Goal: Complete application form: Complete application form

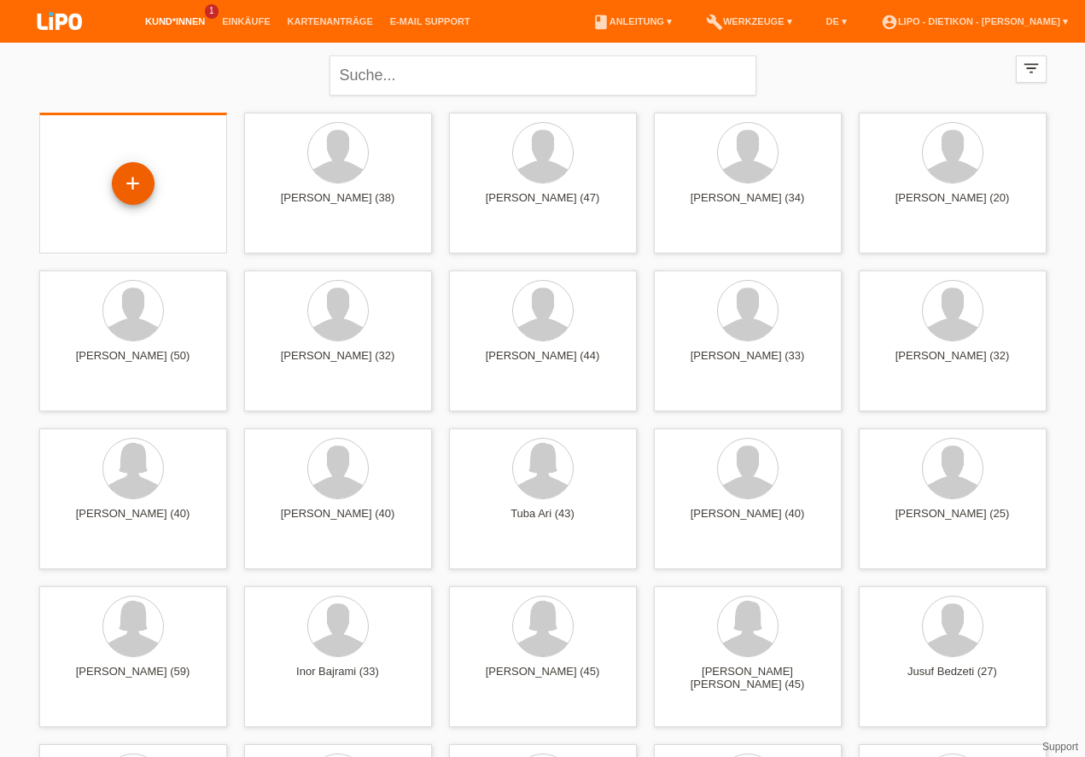
click at [141, 176] on div "+" at bounding box center [133, 183] width 41 height 29
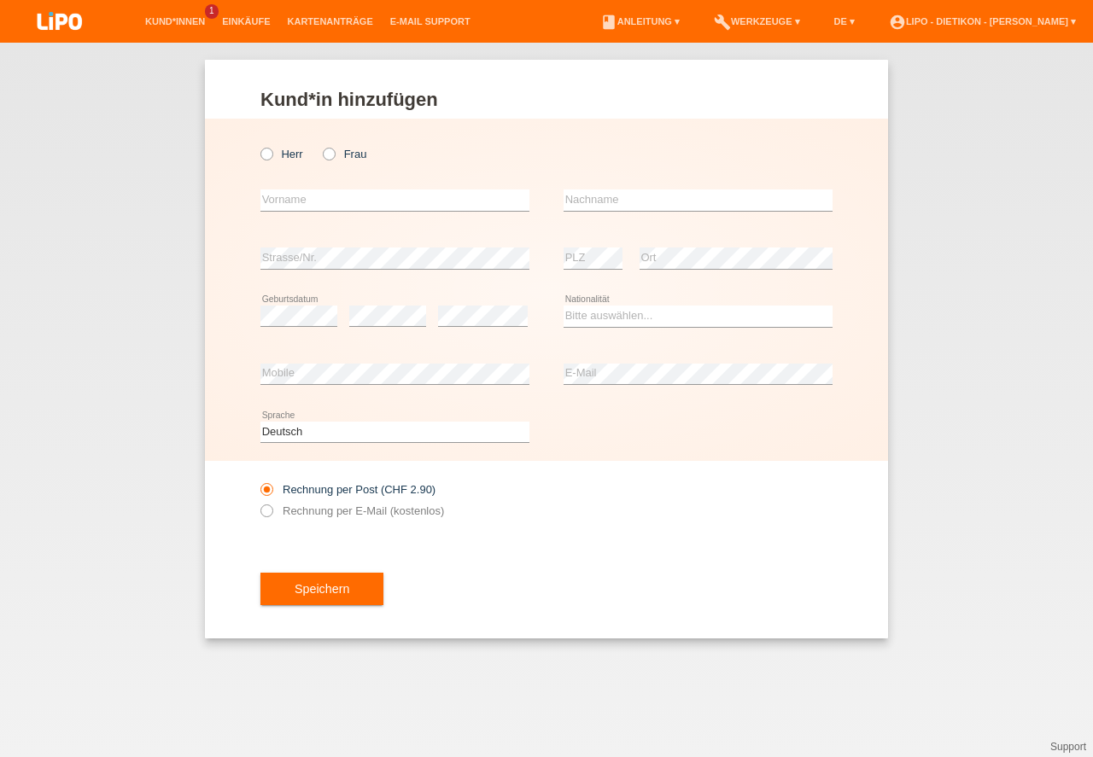
click at [281, 153] on label "Herr" at bounding box center [281, 154] width 43 height 13
click at [272, 153] on input "Herr" at bounding box center [265, 153] width 11 height 11
radio input "true"
click at [370, 200] on input "text" at bounding box center [394, 200] width 269 height 21
type input "Ardijan"
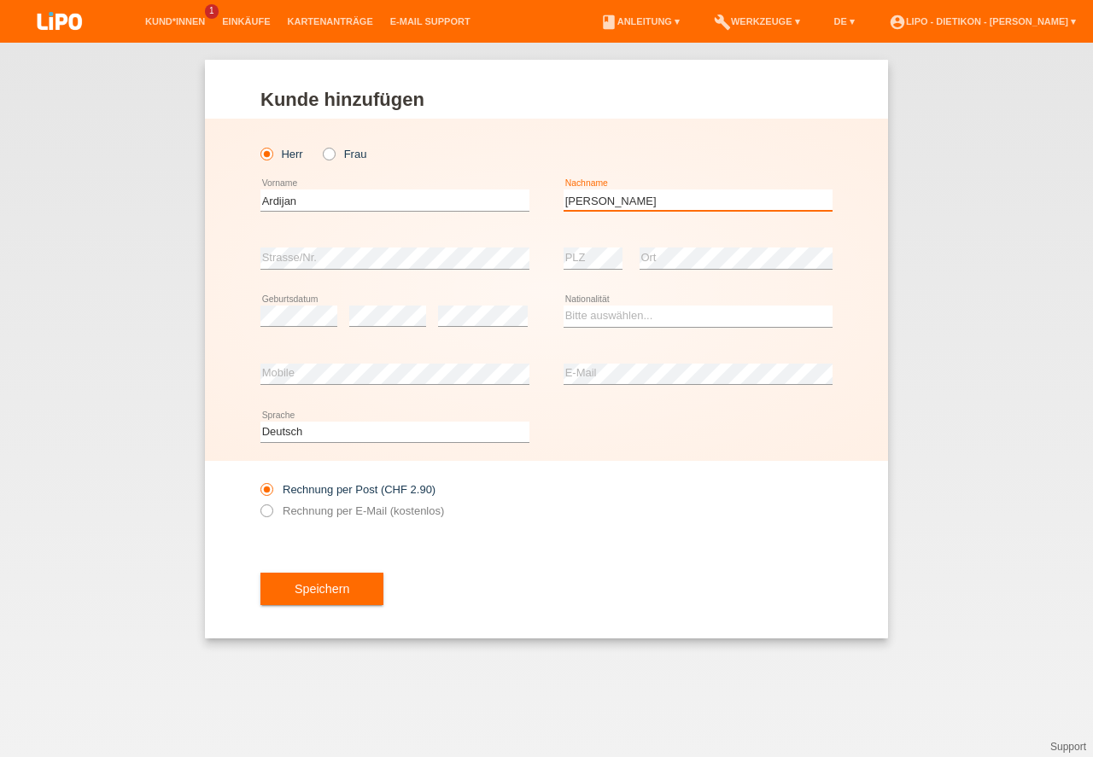
type input "[PERSON_NAME]"
click at [635, 316] on select "Bitte auswählen... Schweiz Deutschland Liechtenstein Österreich ------------ Af…" at bounding box center [698, 316] width 269 height 20
select select "CH"
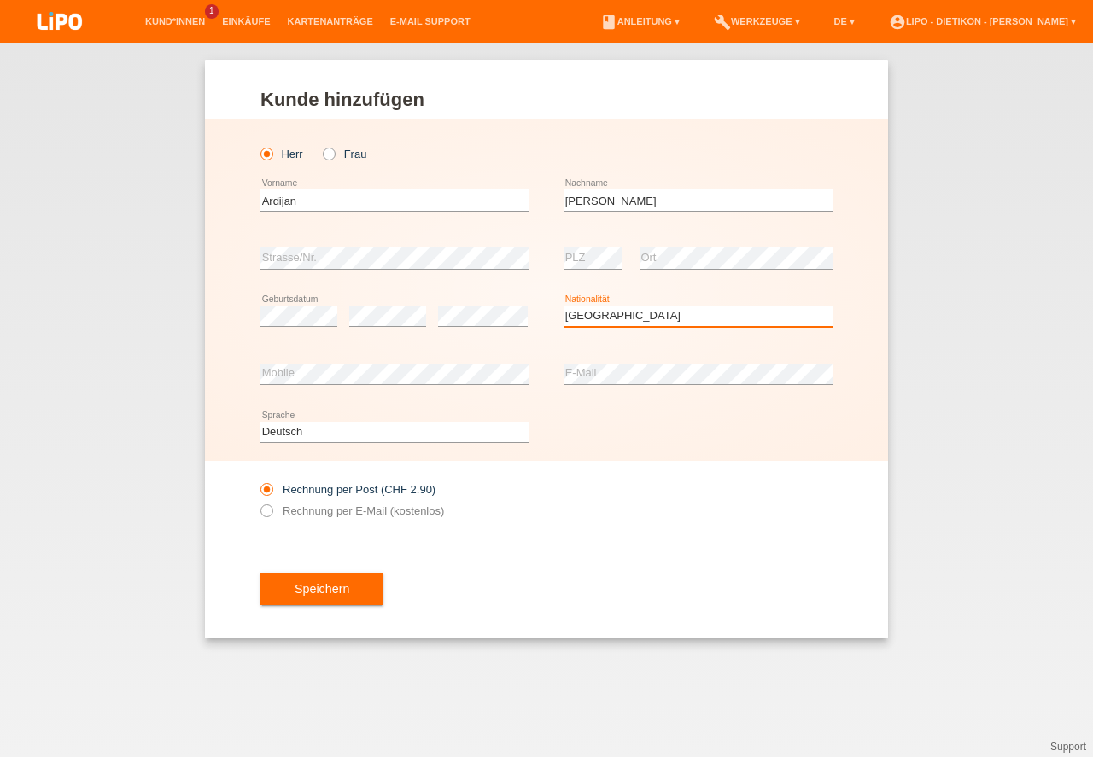
click at [0, 0] on option "Schweiz" at bounding box center [0, 0] width 0 height 0
click at [332, 512] on label "Rechnung per E-Mail (kostenlos)" at bounding box center [352, 511] width 184 height 13
click at [272, 512] on input "Rechnung per E-Mail (kostenlos)" at bounding box center [265, 515] width 11 height 21
radio input "true"
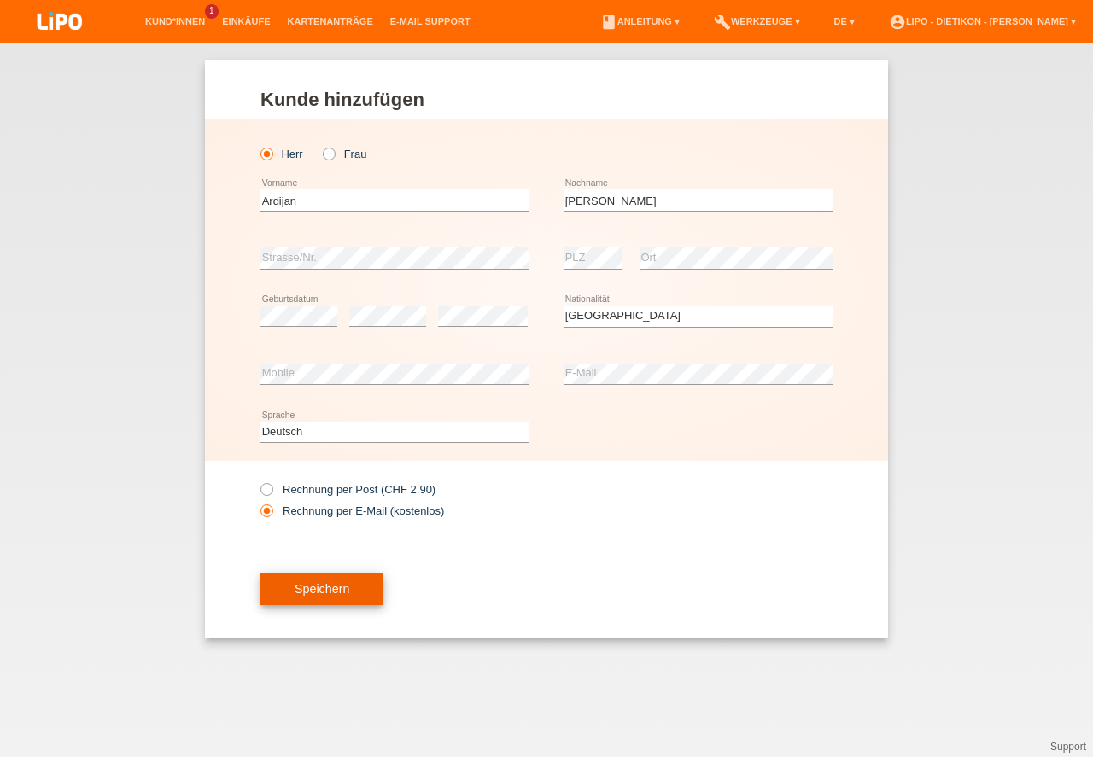
click at [335, 587] on button "Speichern" at bounding box center [321, 589] width 123 height 32
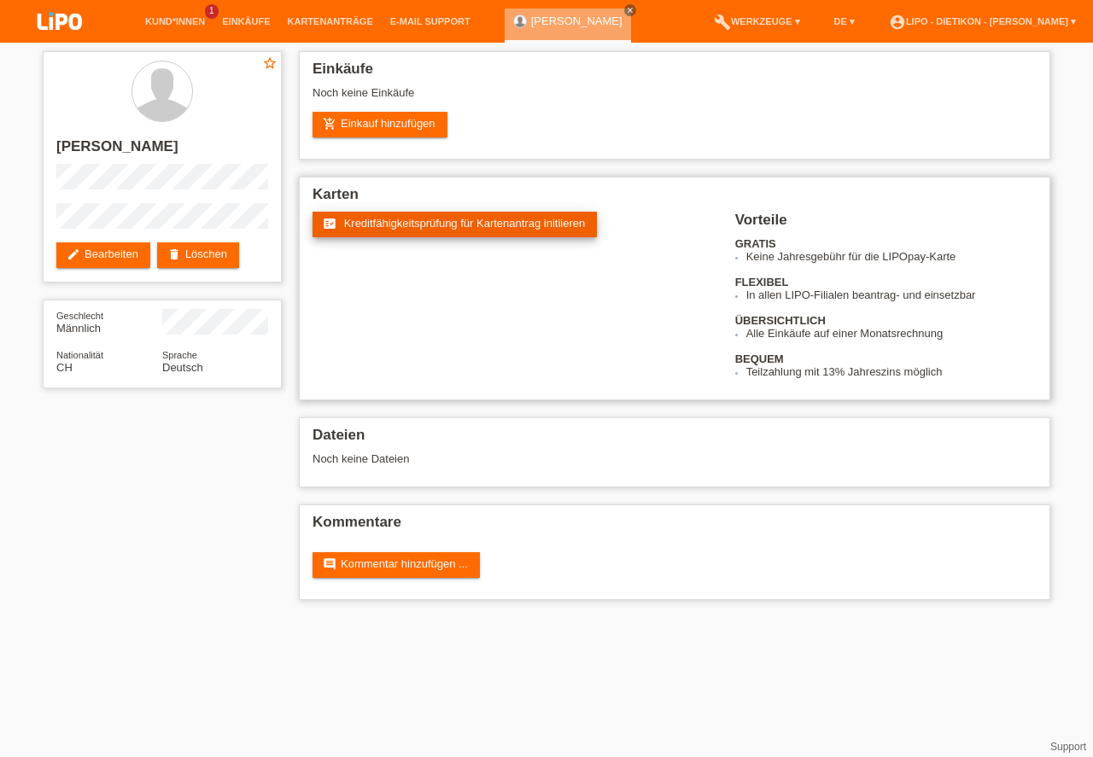
click at [478, 235] on link "fact_check Kreditfähigkeitsprüfung für Kartenantrag initiieren" at bounding box center [455, 225] width 284 height 26
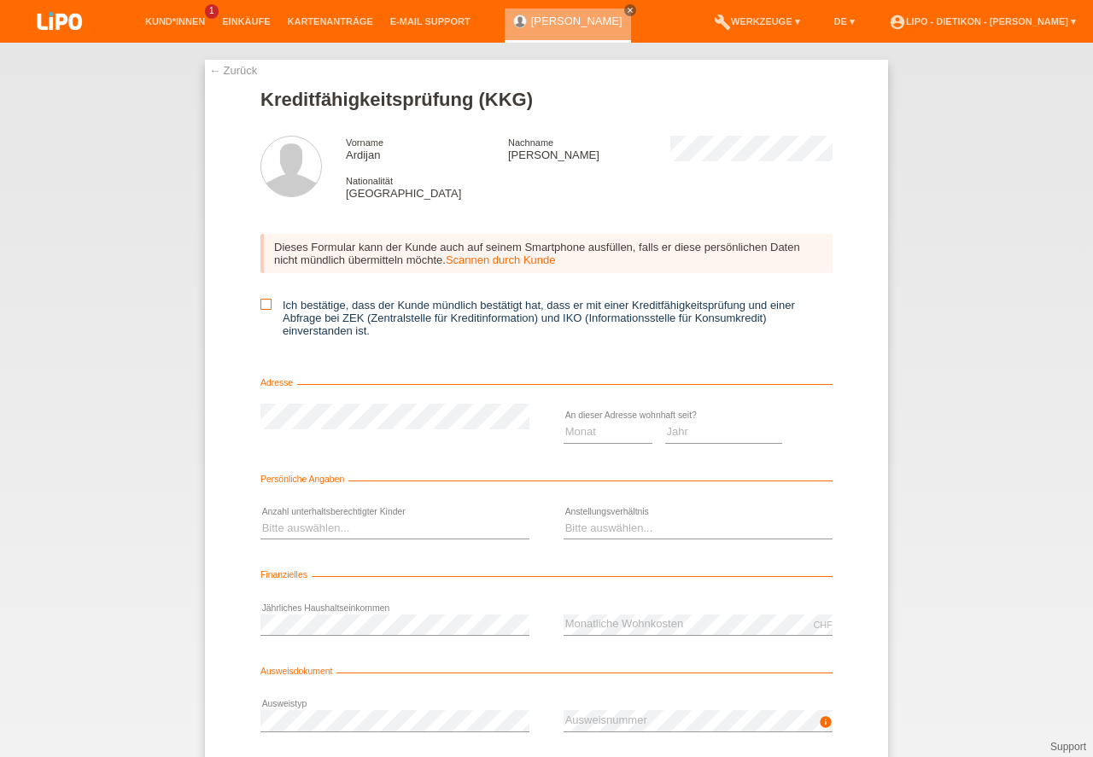
click at [268, 306] on input "Ich bestätige, dass der Kunde mündlich bestätigt hat, dass er mit einer Kreditf…" at bounding box center [265, 304] width 11 height 11
checkbox input "true"
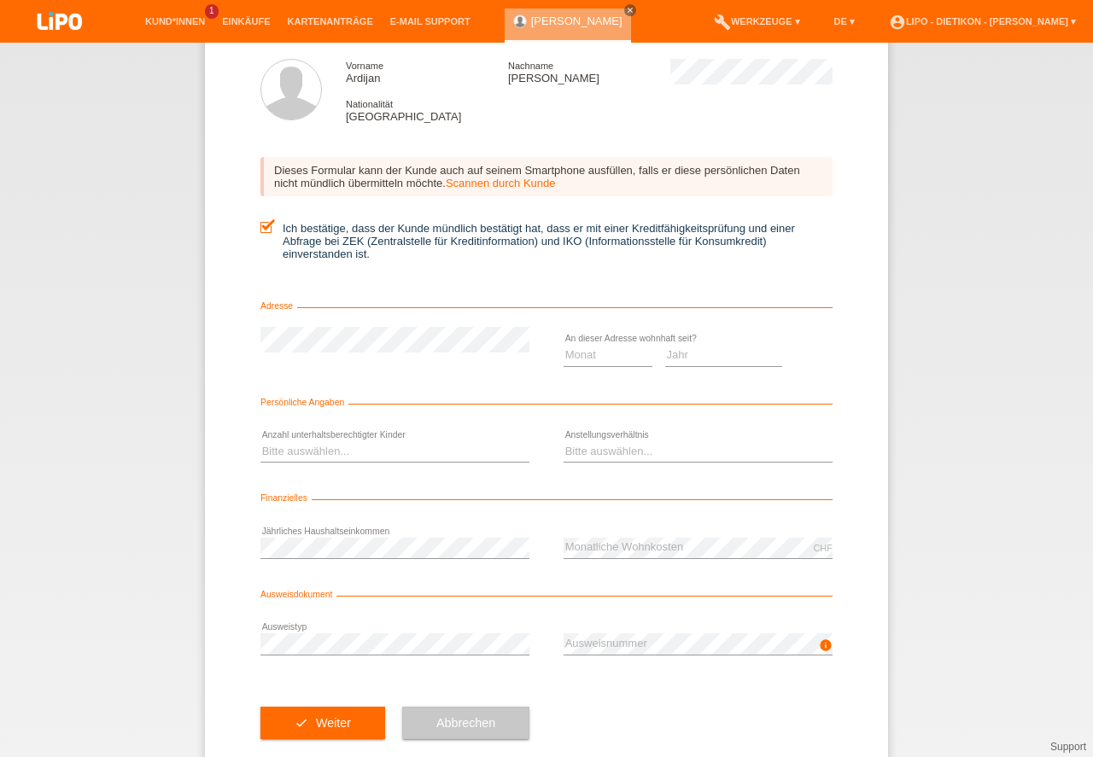
scroll to position [113, 0]
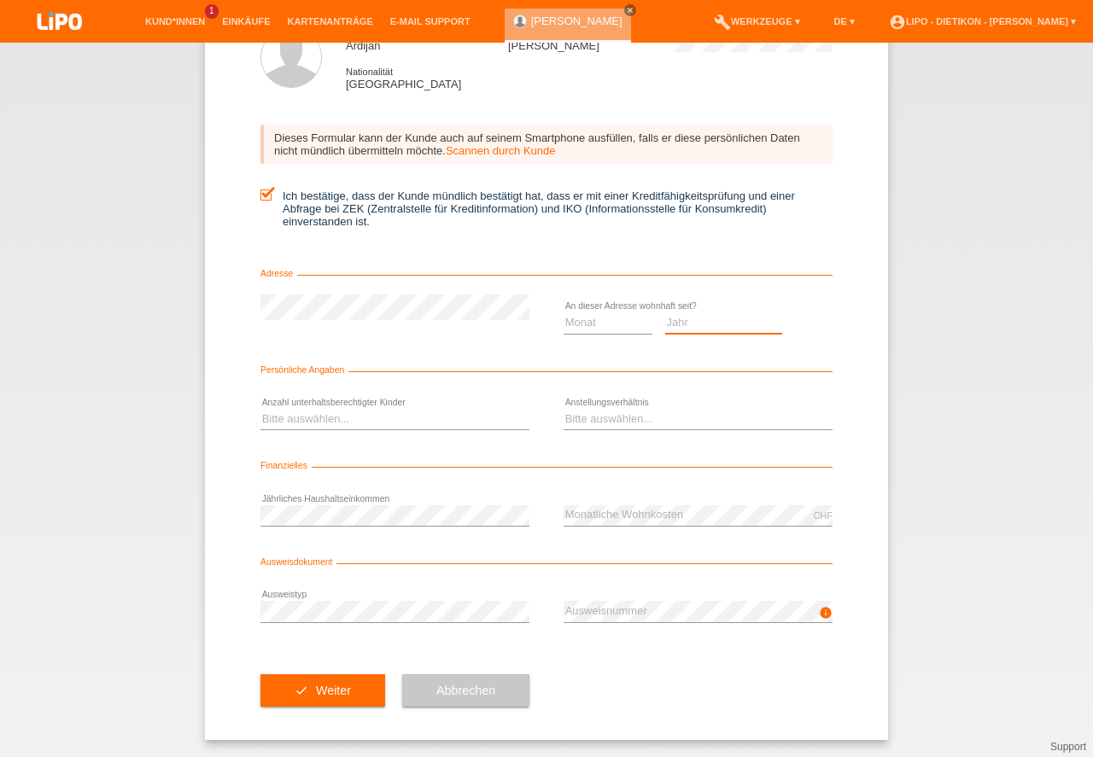
click at [695, 320] on select "Jahr 2025 2024 2023 2022 2021 2020 2019 2018 2017 2016 2015 2014 2013 2012 2011…" at bounding box center [724, 323] width 118 height 20
click at [611, 329] on select "Monat 01 02 03 04 05 06 07 08 09 10" at bounding box center [608, 323] width 89 height 20
select select "04"
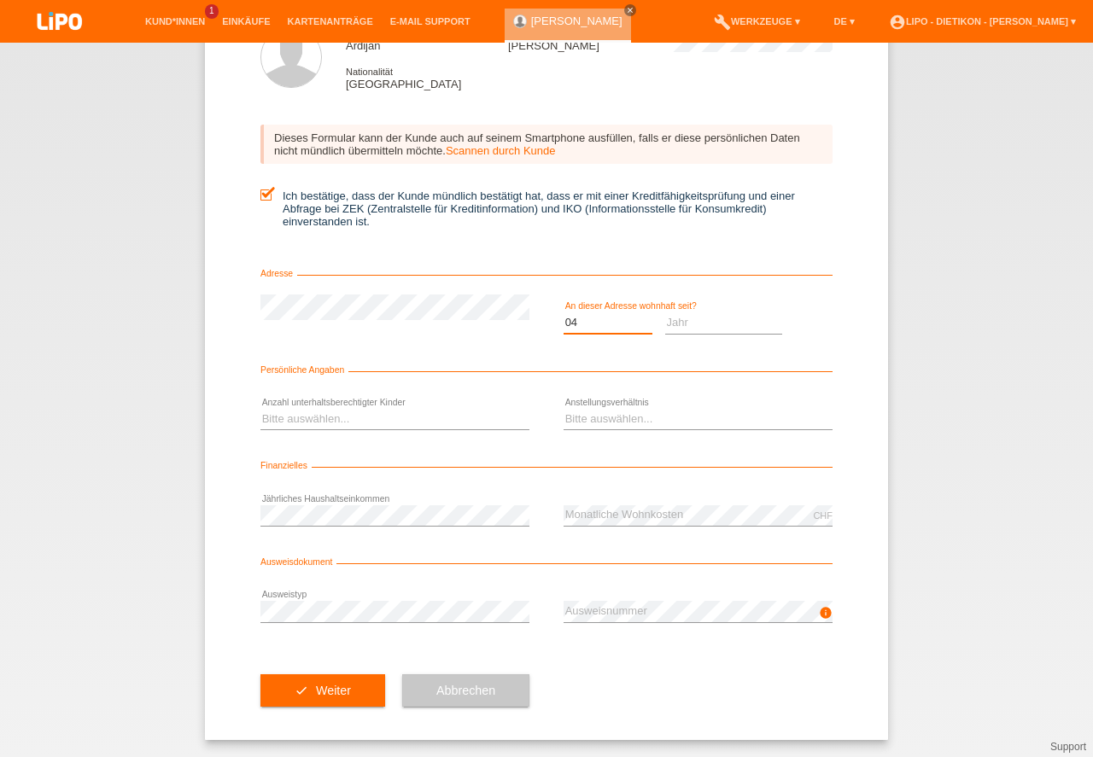
click at [0, 0] on option "04" at bounding box center [0, 0] width 0 height 0
click at [675, 320] on select "Jahr 2025 2024 2023 2022 2021 2020 2019 2018 2017 2016 2015 2014 2013 2012 2011…" at bounding box center [724, 323] width 118 height 20
select select "2005"
click at [0, 0] on option "2005" at bounding box center [0, 0] width 0 height 0
click at [354, 418] on select "Bitte auswählen... 0 1 2 3 4 5 6 7 8 9" at bounding box center [394, 419] width 269 height 20
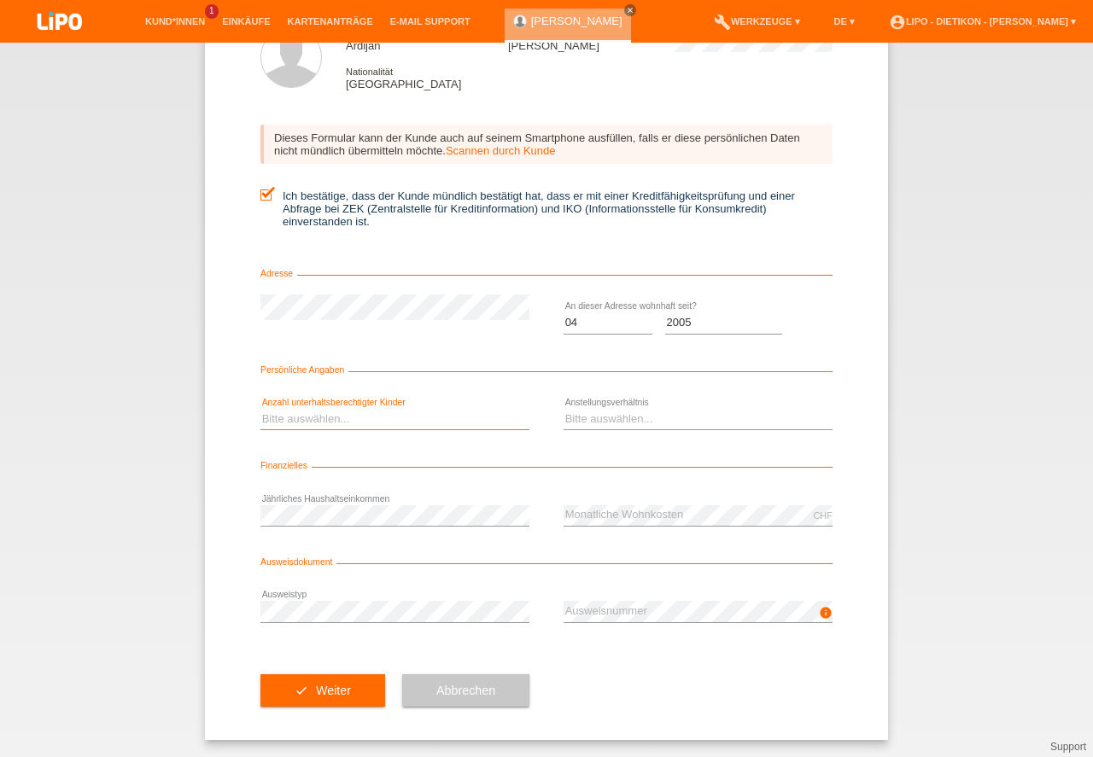
select select "0"
click at [0, 0] on option "0" at bounding box center [0, 0] width 0 height 0
click at [571, 415] on select "Bitte auswählen... Unbefristet Befristet Lehrling/Student Pensioniert Nicht arb…" at bounding box center [698, 419] width 269 height 20
select select "UNLIMITED"
click at [0, 0] on option "Unbefristet" at bounding box center [0, 0] width 0 height 0
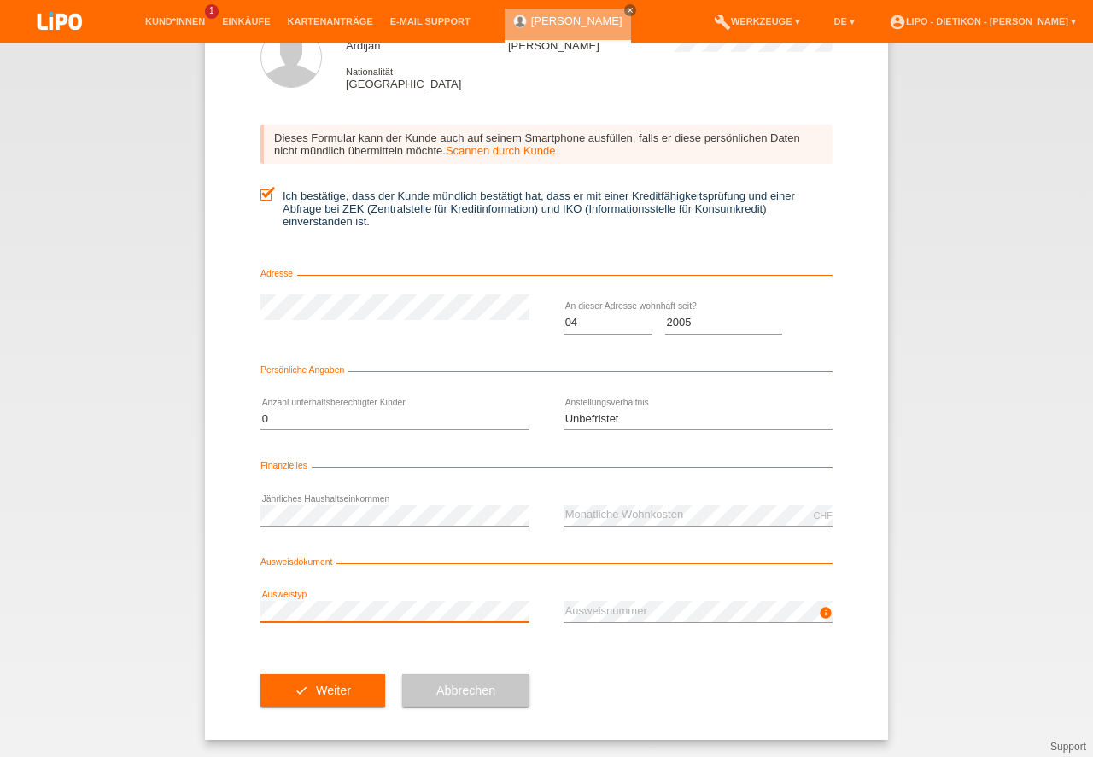
click at [361, 644] on div "check Weiter" at bounding box center [322, 690] width 125 height 99
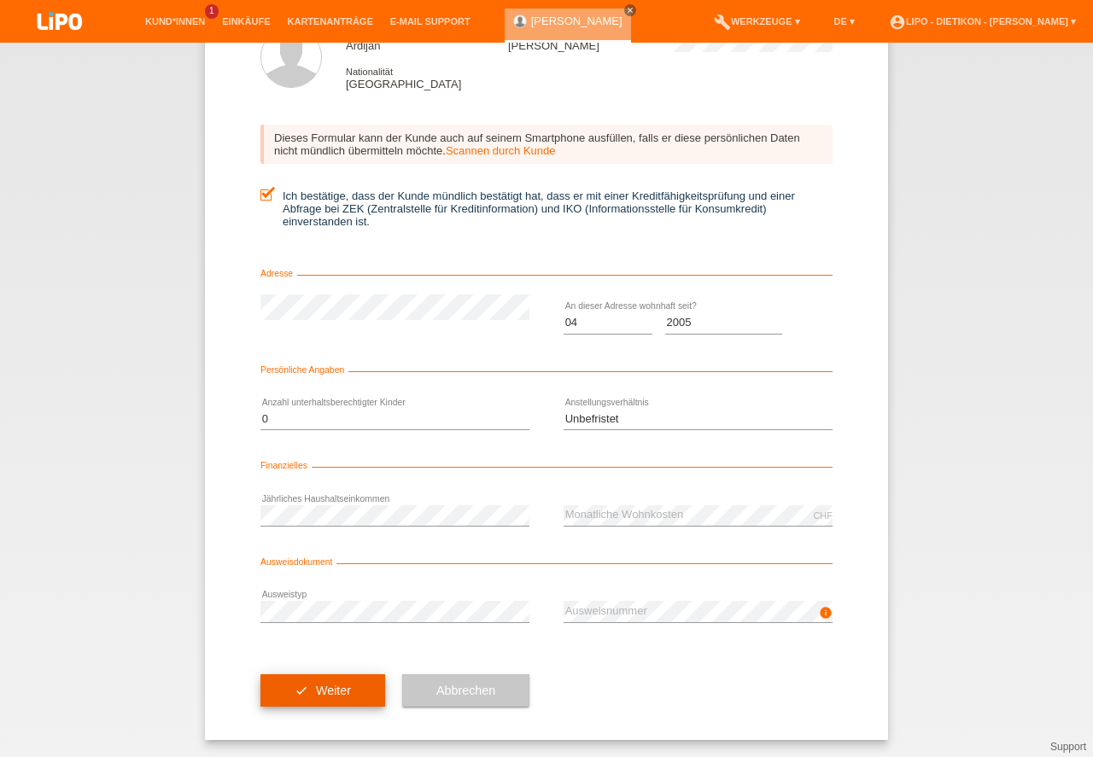
click at [330, 693] on button "check Weiter" at bounding box center [322, 691] width 125 height 32
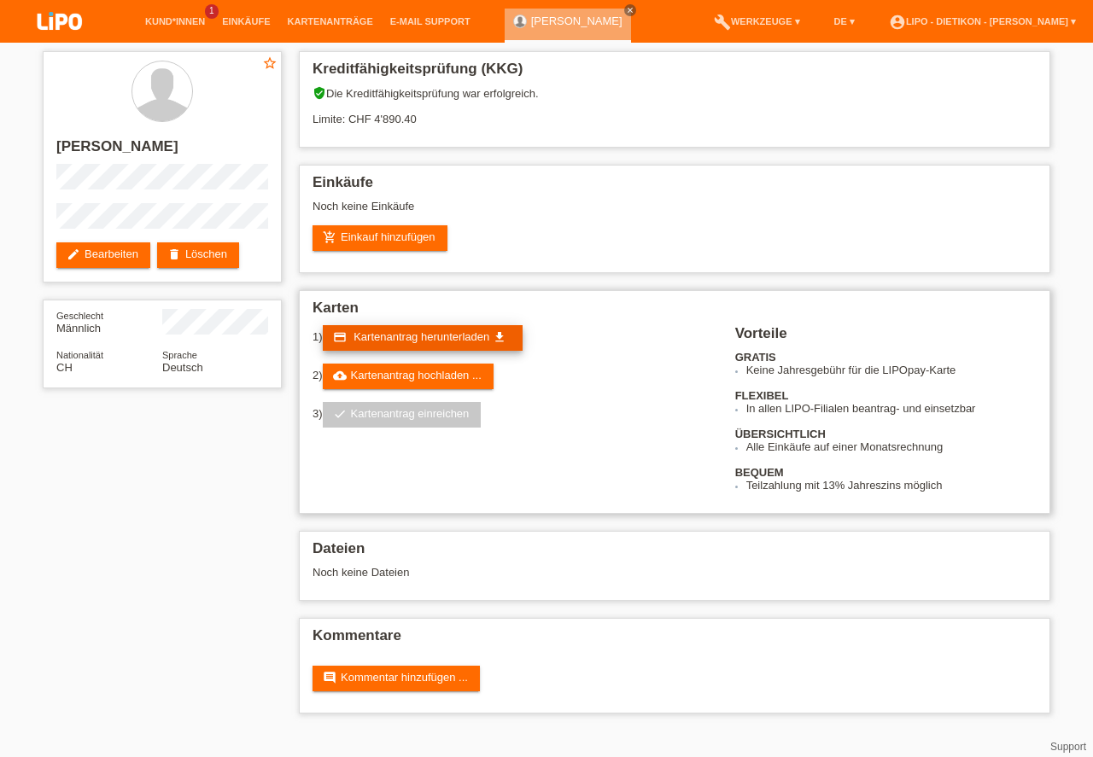
click at [477, 336] on span "Kartenantrag herunterladen" at bounding box center [422, 336] width 136 height 13
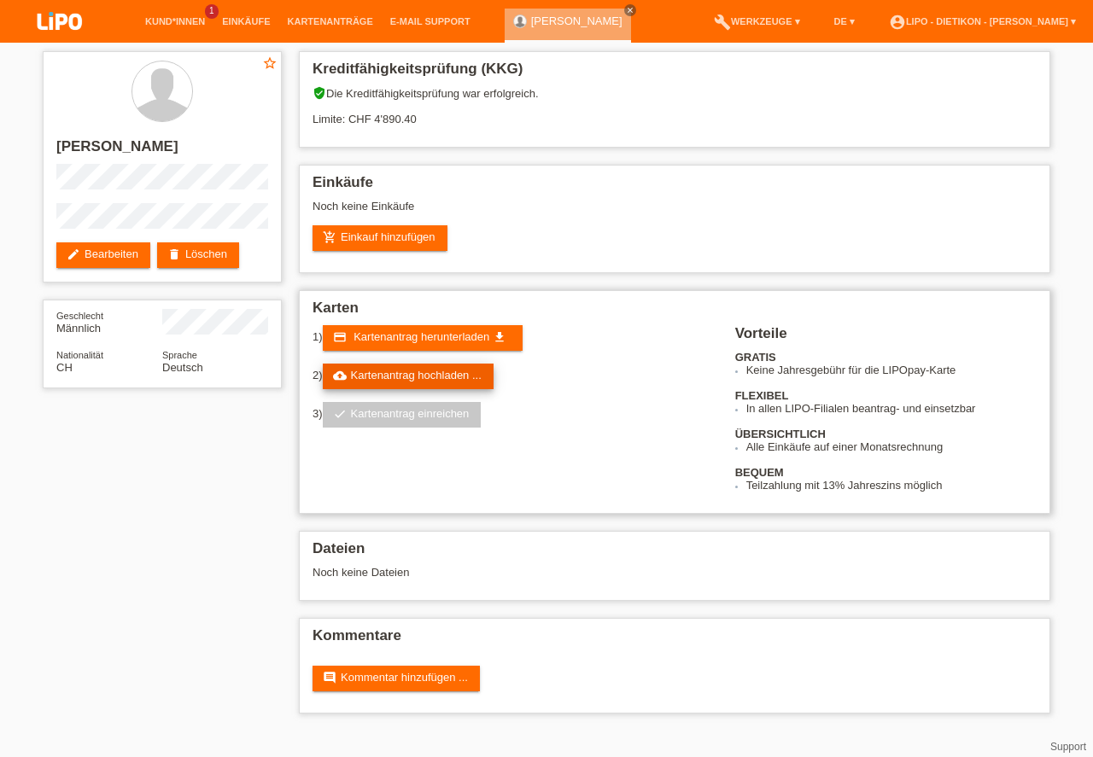
click at [459, 376] on link "cloud_upload Kartenantrag hochladen ..." at bounding box center [408, 377] width 171 height 26
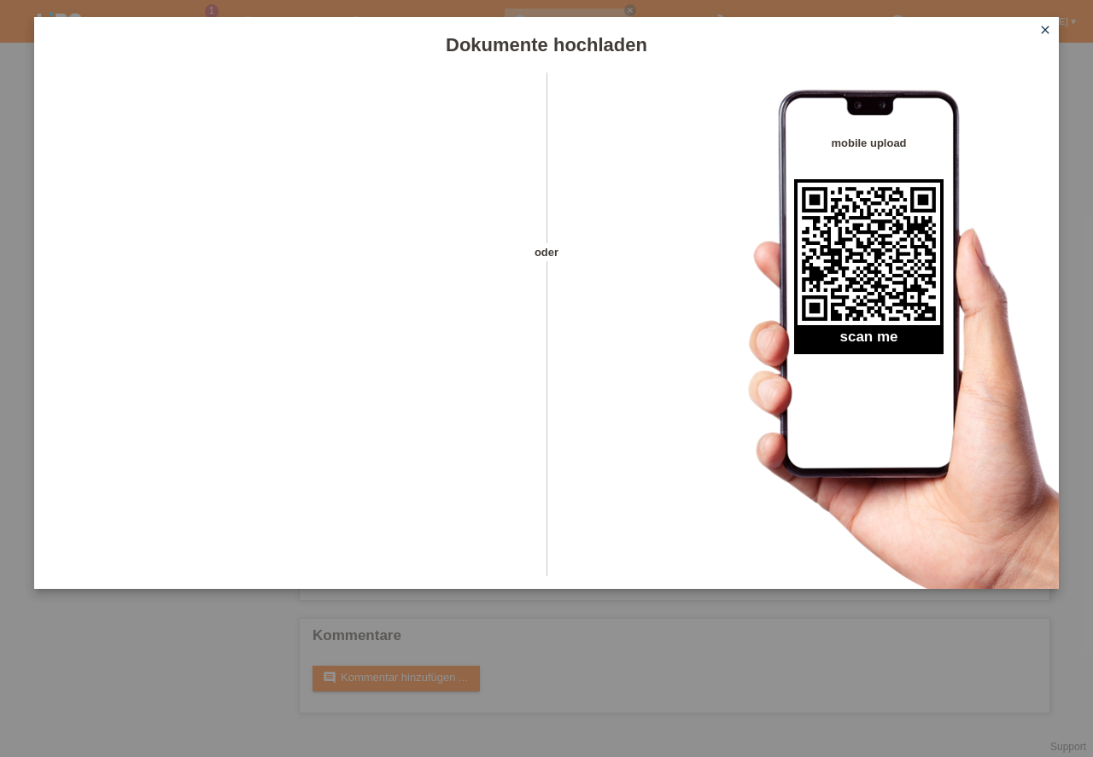
click at [1046, 33] on icon "close" at bounding box center [1045, 30] width 14 height 14
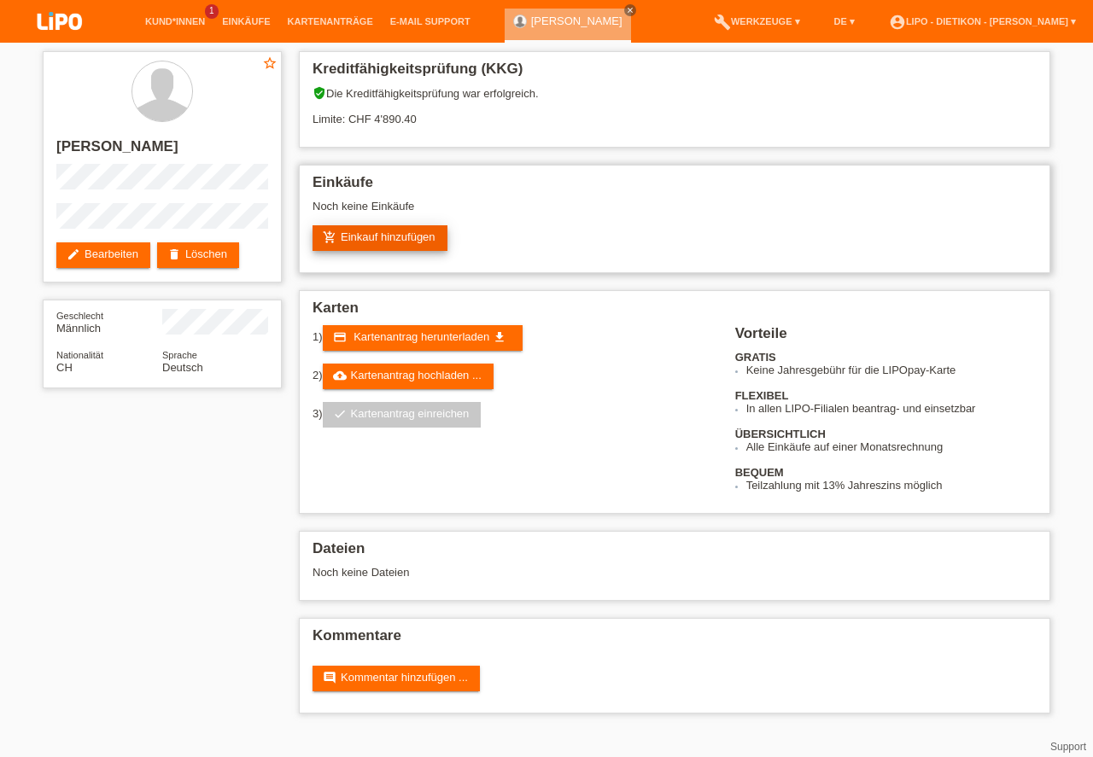
click at [414, 231] on link "add_shopping_cart Einkauf hinzufügen" at bounding box center [380, 238] width 135 height 26
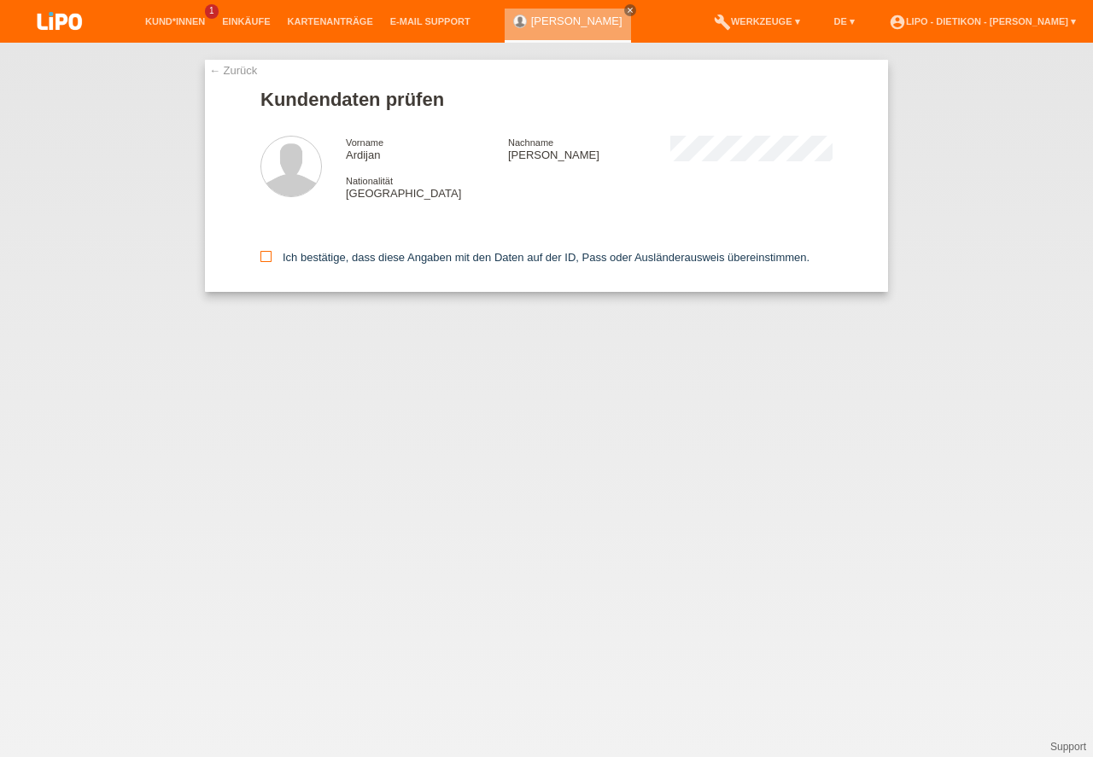
click at [418, 253] on label "Ich bestätige, dass diese Angaben mit den Daten auf der ID, Pass oder Ausländer…" at bounding box center [534, 257] width 549 height 13
click at [272, 253] on input "Ich bestätige, dass diese Angaben mit den Daten auf der ID, Pass oder Ausländer…" at bounding box center [265, 256] width 11 height 11
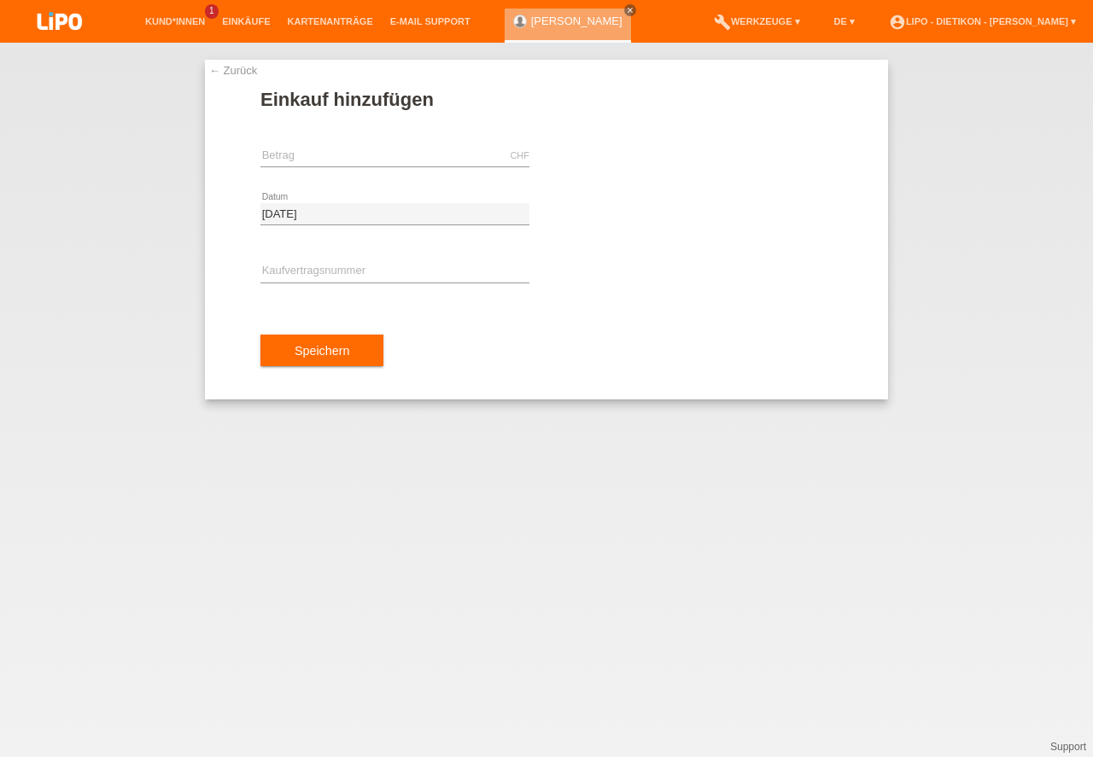
drag, startPoint x: 1069, startPoint y: 618, endPoint x: 945, endPoint y: 634, distance: 124.8
click at [1068, 618] on div "← Zurück Einkauf hinzufügen CHF error Betrag [DATE] error" at bounding box center [546, 400] width 1093 height 715
click at [429, 155] on input "text" at bounding box center [394, 155] width 269 height 21
type input "2660.20"
click at [336, 278] on input "text" at bounding box center [394, 271] width 269 height 21
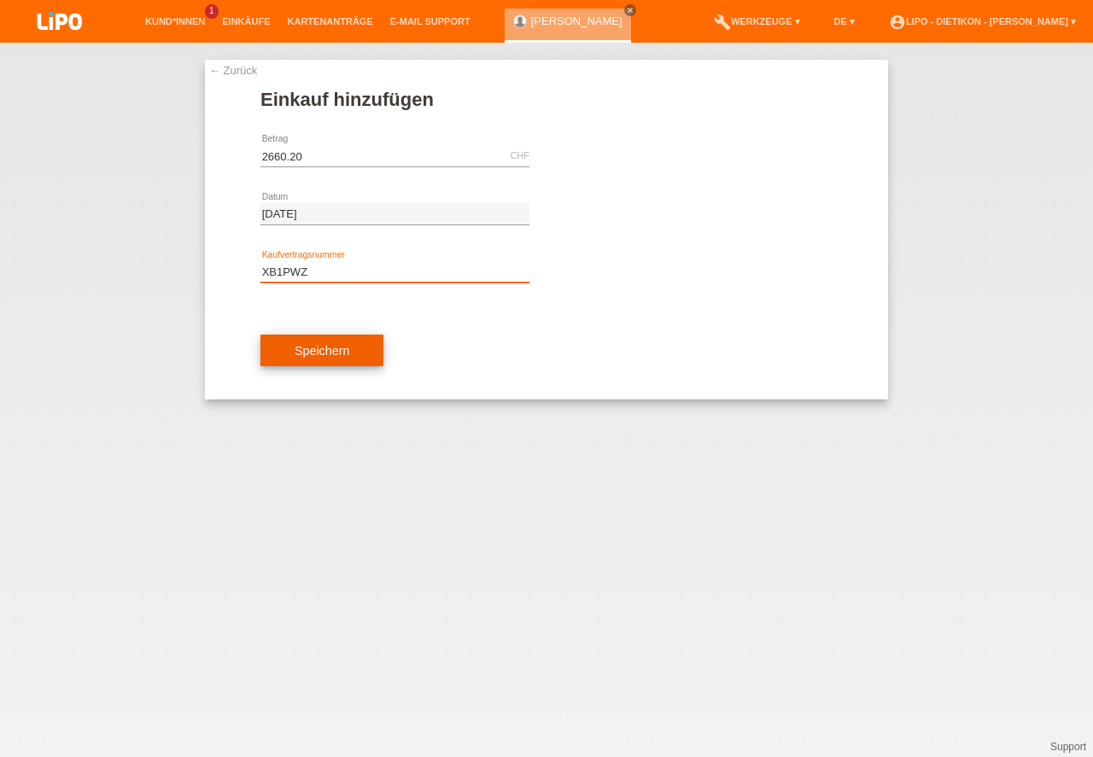
type input "XB1PWZ"
click at [336, 363] on button "Speichern" at bounding box center [321, 351] width 123 height 32
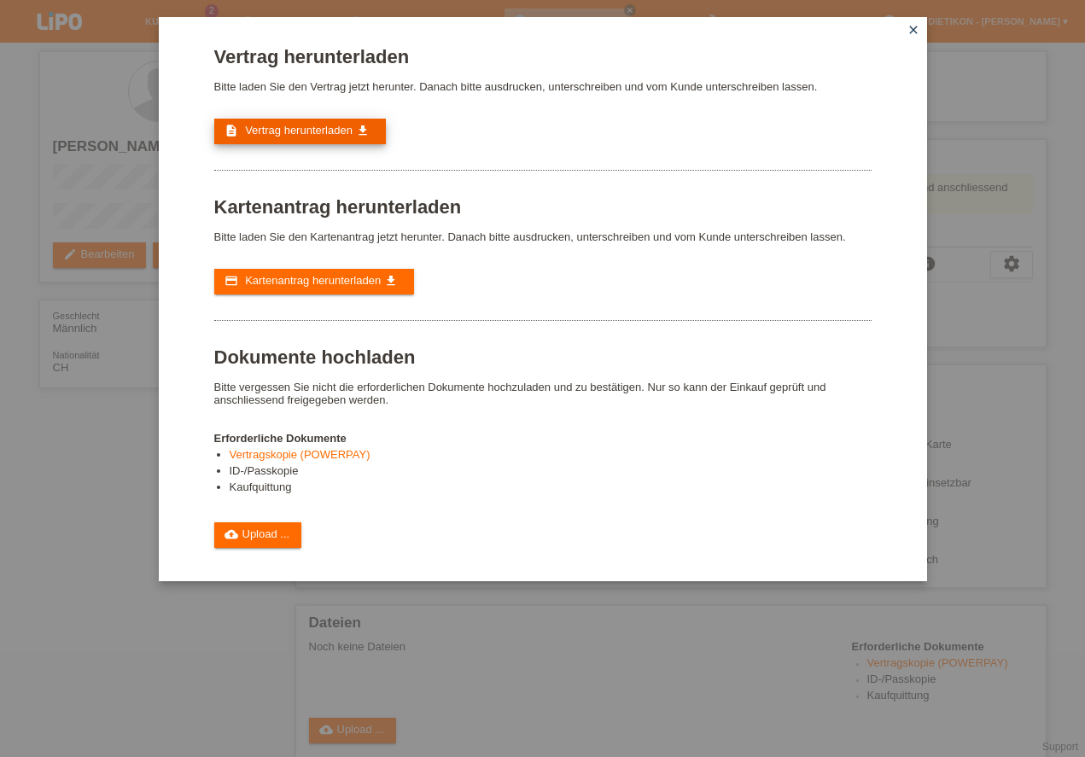
click at [338, 129] on span "Vertrag herunterladen" at bounding box center [299, 130] width 108 height 13
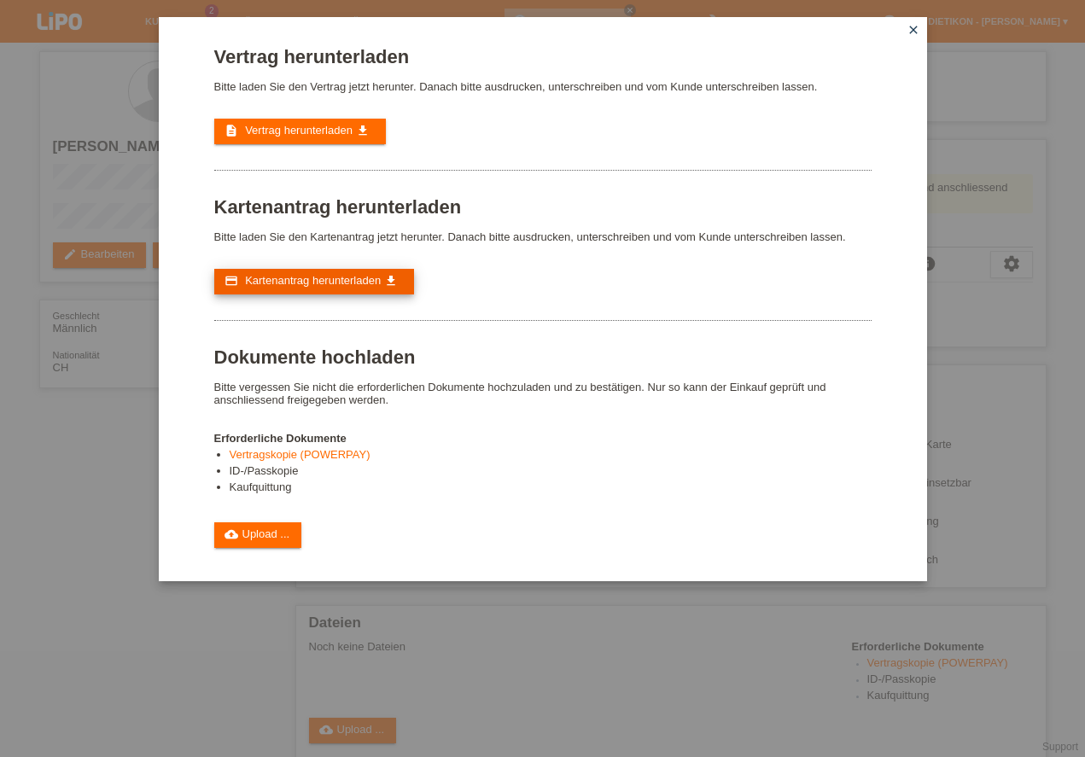
click at [366, 281] on span "Kartenantrag herunterladen" at bounding box center [313, 280] width 136 height 13
click at [278, 542] on link "cloud_upload Upload ..." at bounding box center [258, 536] width 88 height 26
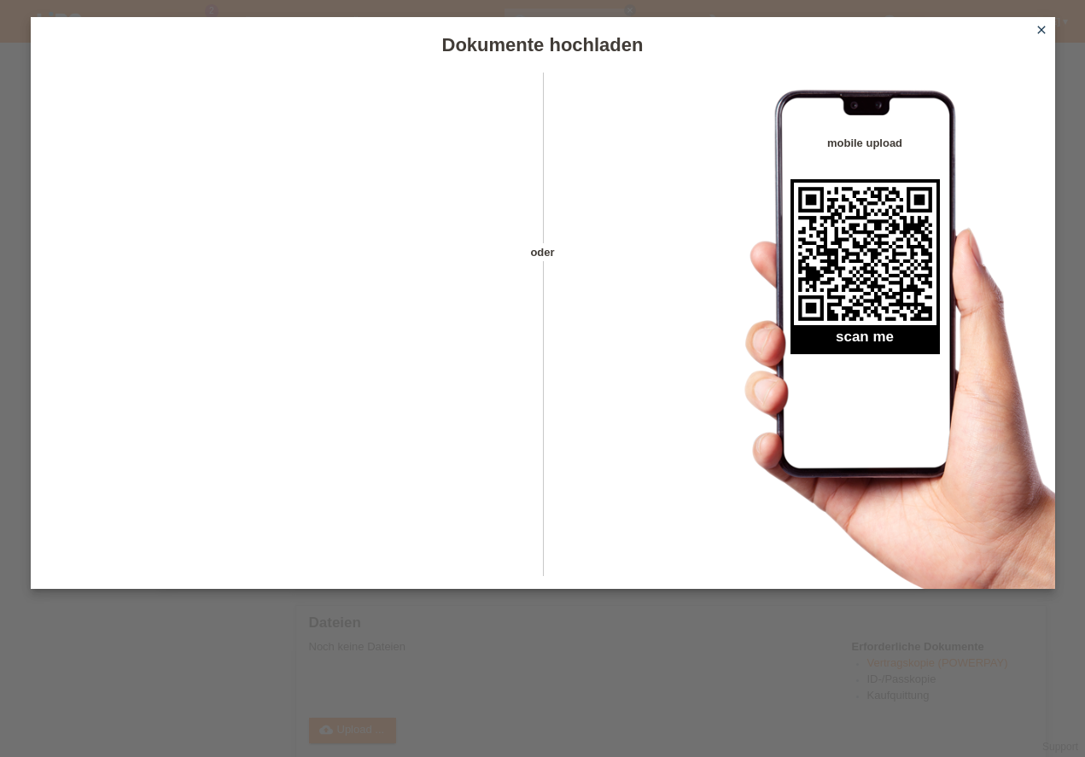
click at [1044, 25] on icon "close" at bounding box center [1042, 30] width 14 height 14
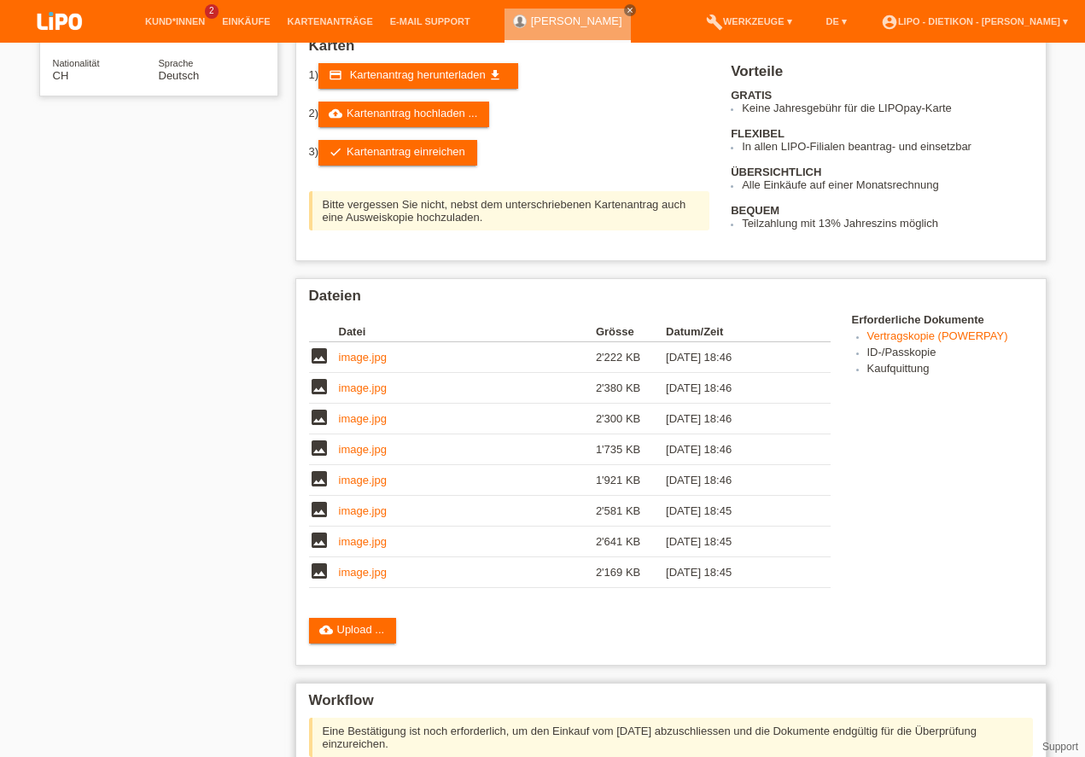
scroll to position [501, 0]
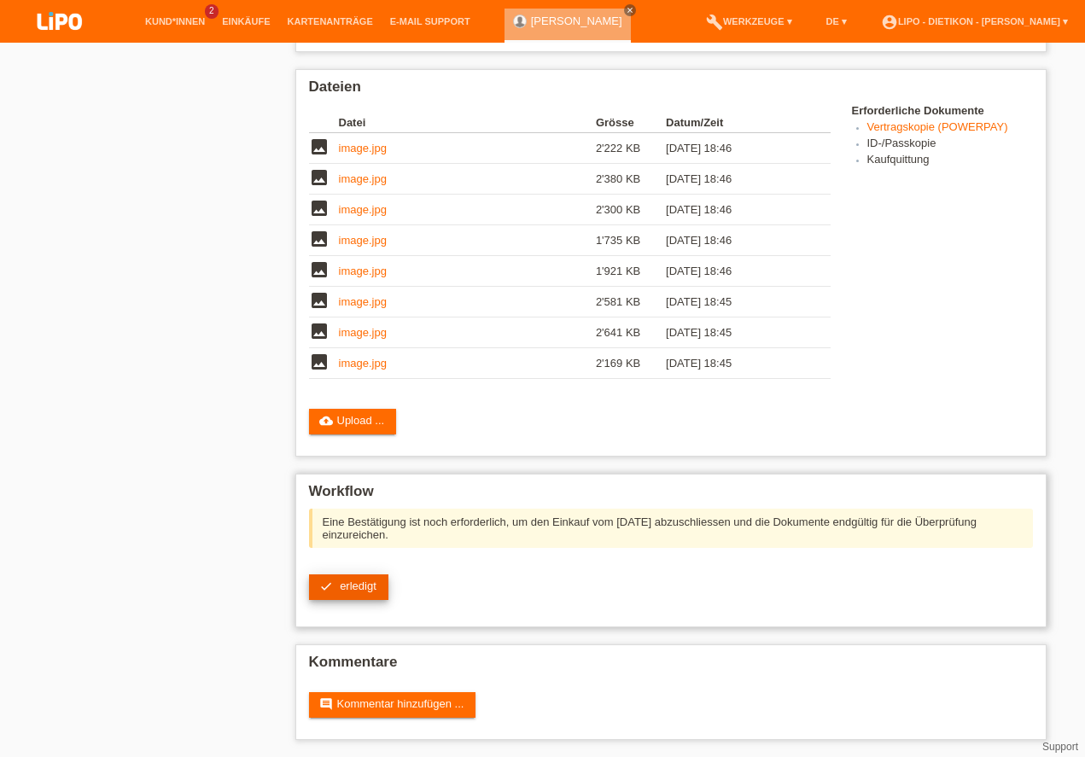
click at [360, 583] on span "erledigt" at bounding box center [358, 586] width 37 height 13
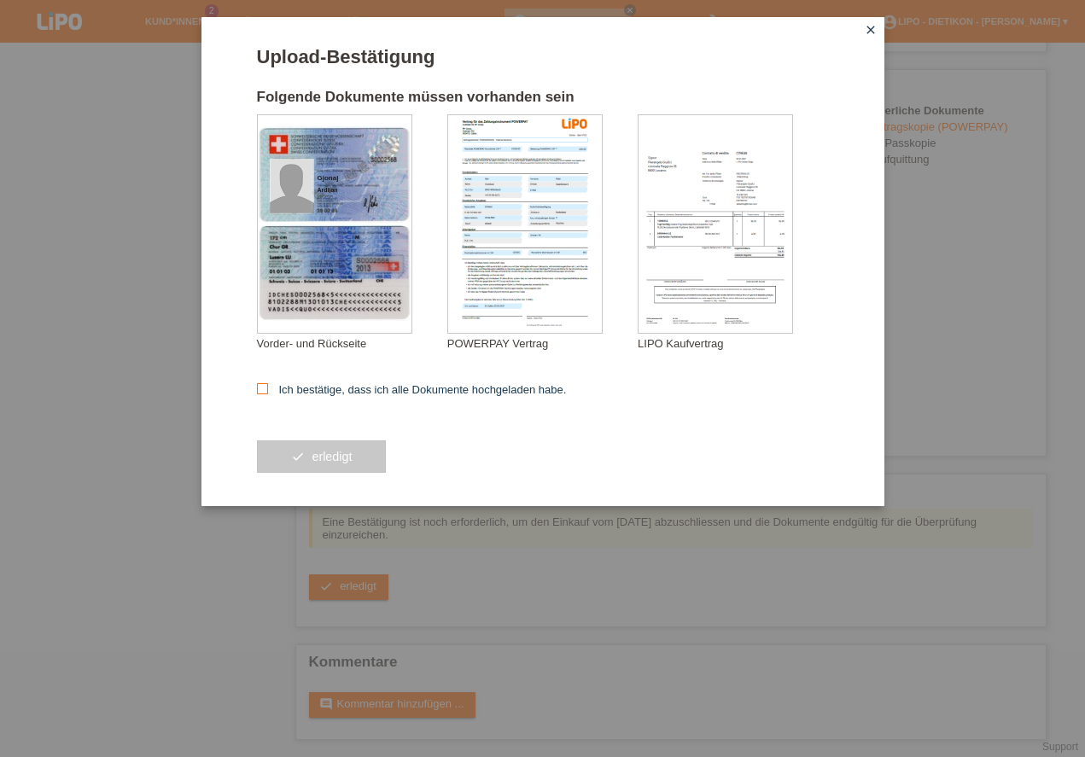
click at [341, 390] on label "Ich bestätige, dass ich alle Dokumente hochgeladen habe." at bounding box center [412, 389] width 310 height 13
click at [268, 390] on input "Ich bestätige, dass ich alle Dokumente hochgeladen habe." at bounding box center [262, 388] width 11 height 11
checkbox input "true"
click at [330, 452] on button "check erledigt" at bounding box center [322, 457] width 130 height 32
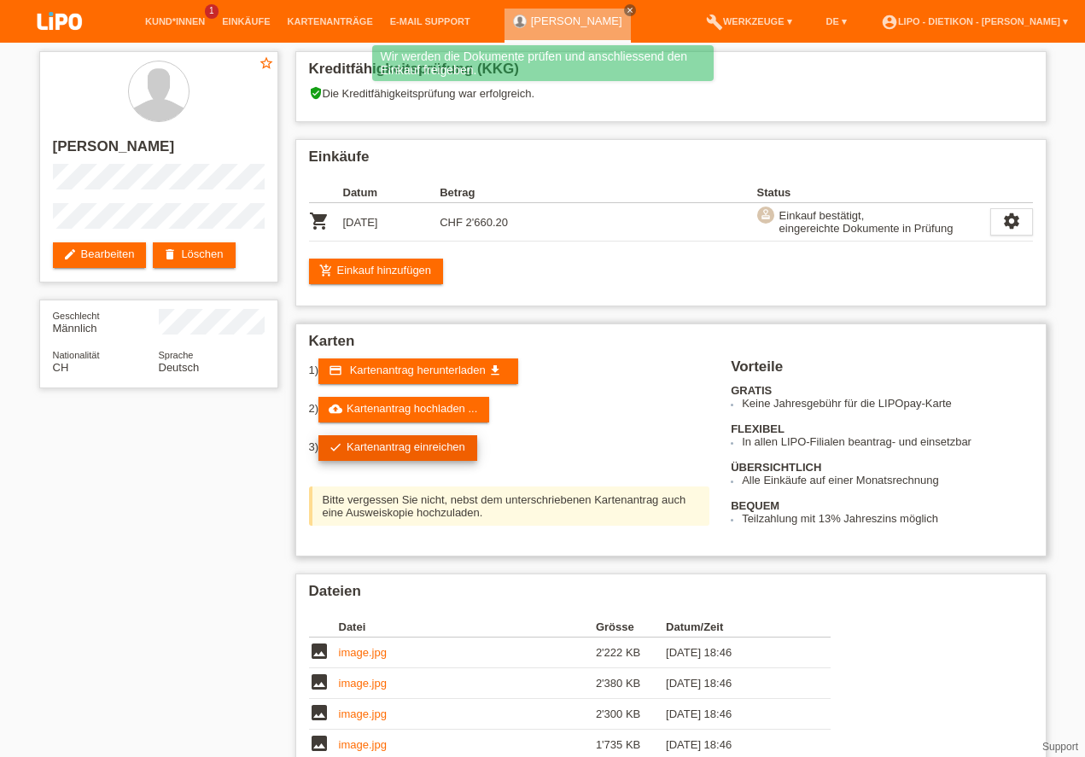
click at [404, 448] on link "check Kartenantrag einreichen" at bounding box center [398, 449] width 159 height 26
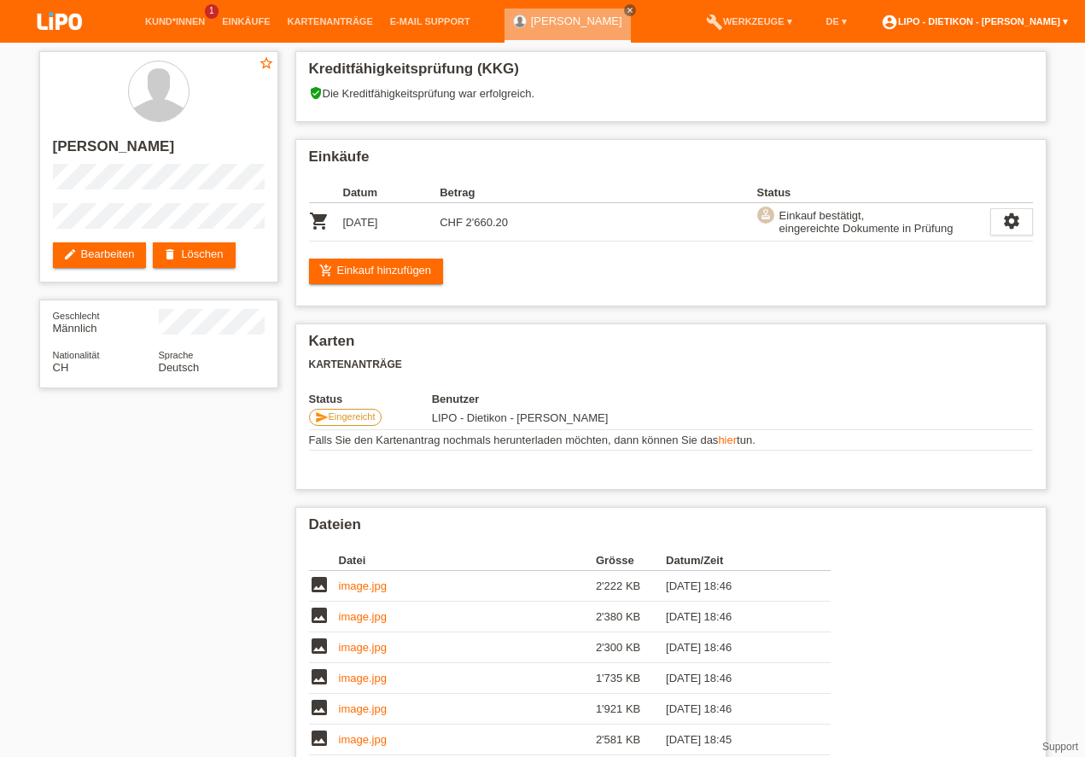
click at [1032, 20] on link "account_circle LIPO - Dietikon - [PERSON_NAME] ▾" at bounding box center [975, 21] width 204 height 10
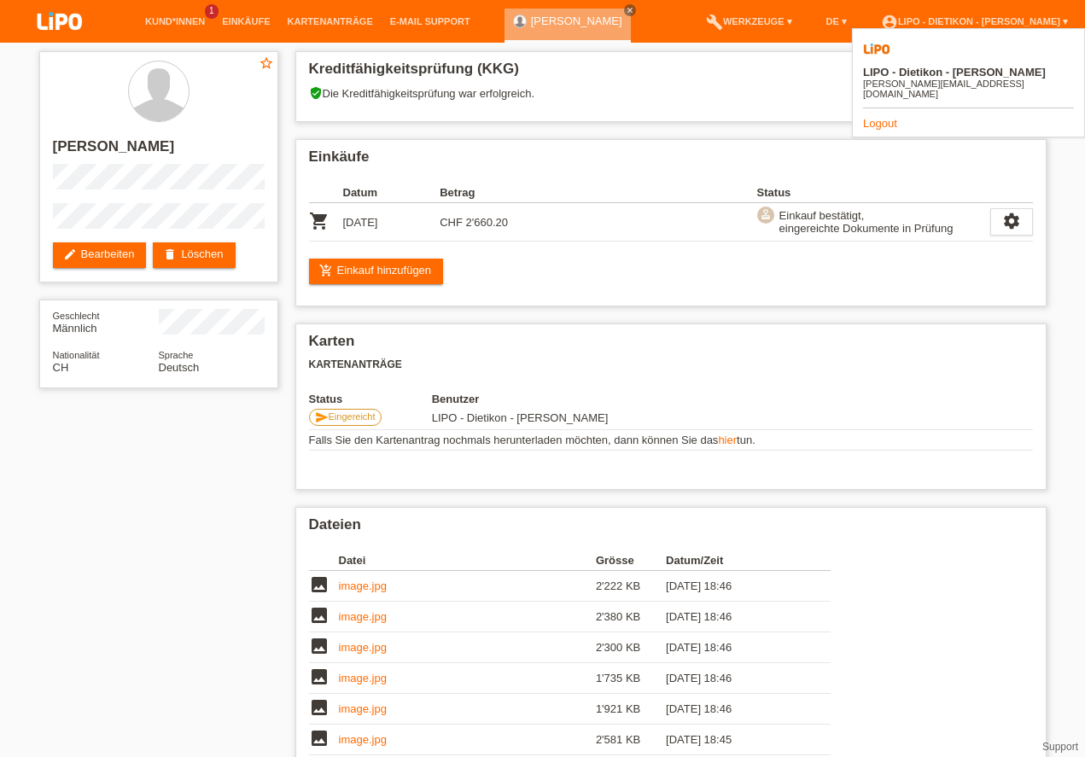
click at [875, 117] on link "Logout" at bounding box center [880, 123] width 34 height 13
